Goal: Transaction & Acquisition: Purchase product/service

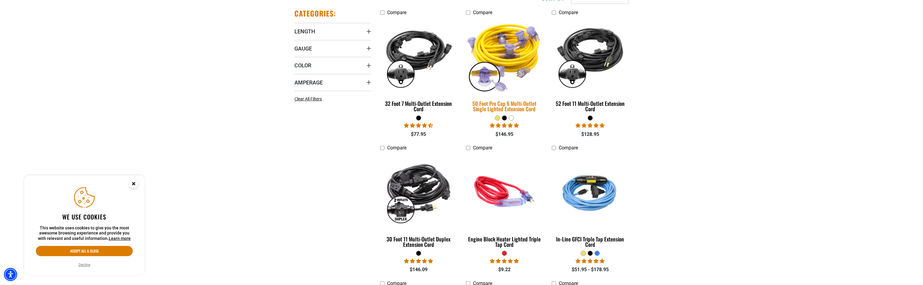
scroll to position [166, 0]
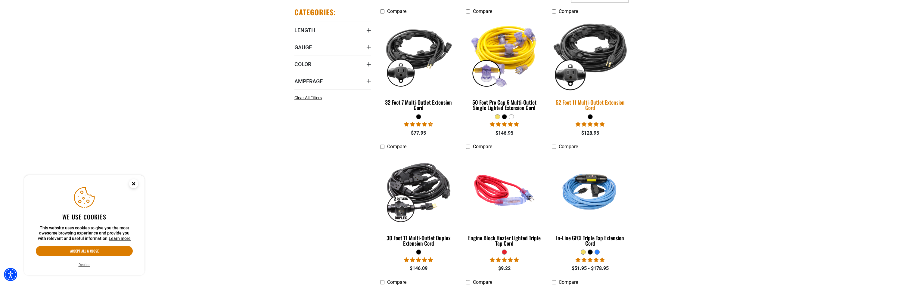
click at [590, 102] on div "52 Foot 11 Multi-Outlet Extension Cord" at bounding box center [590, 105] width 77 height 11
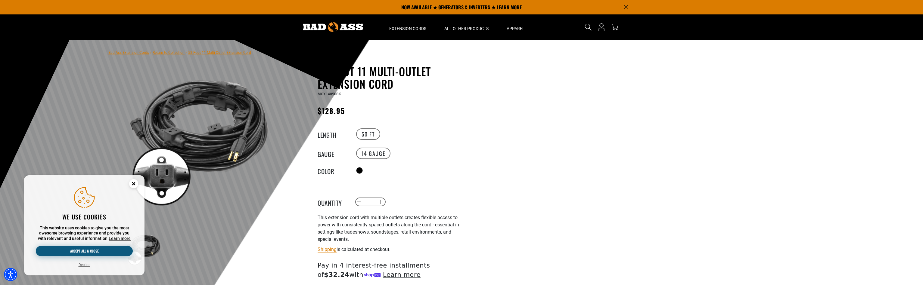
click at [87, 250] on button "Accept all & close" at bounding box center [84, 251] width 97 height 10
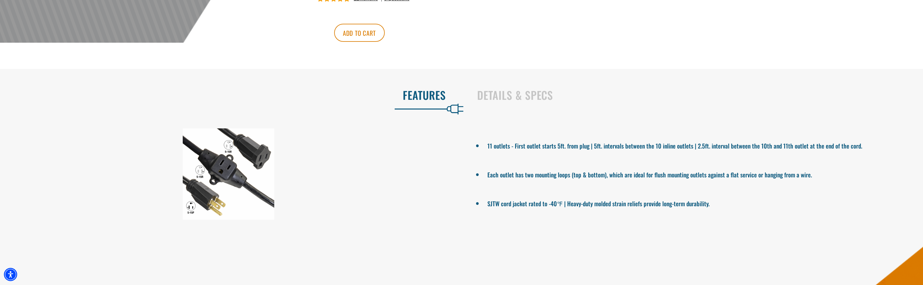
scroll to position [292, 0]
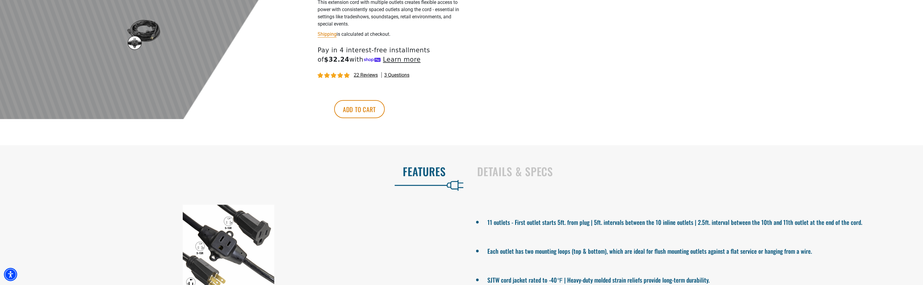
scroll to position [223, 0]
